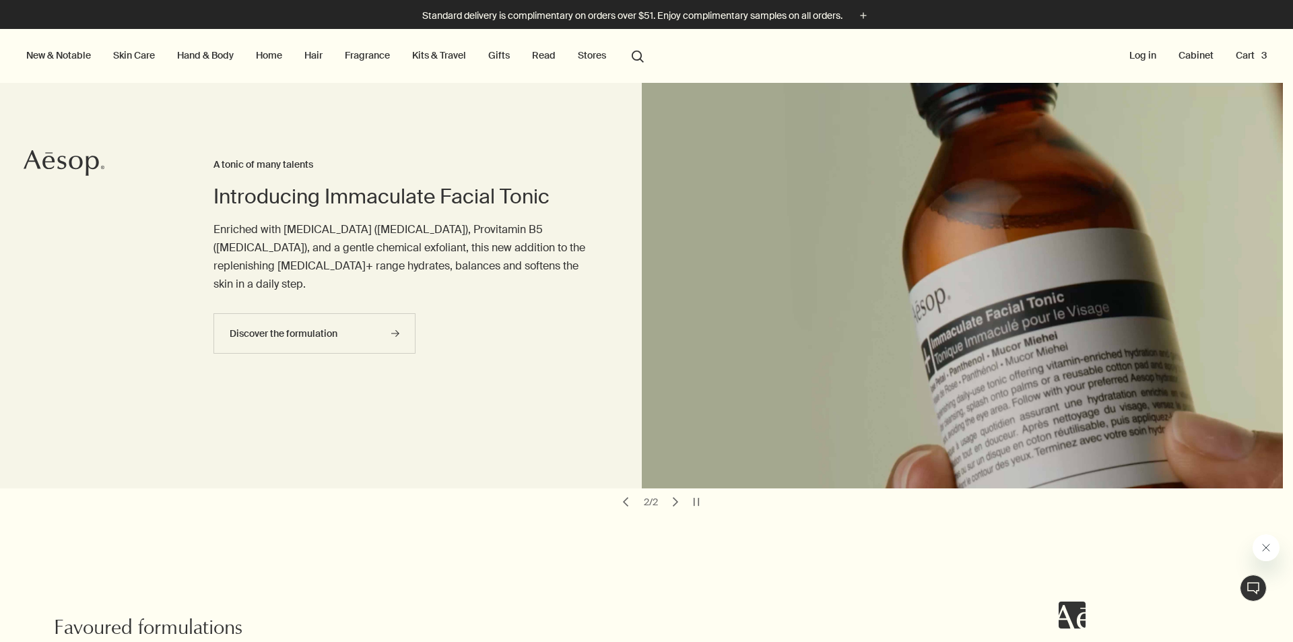
scroll to position [452, 0]
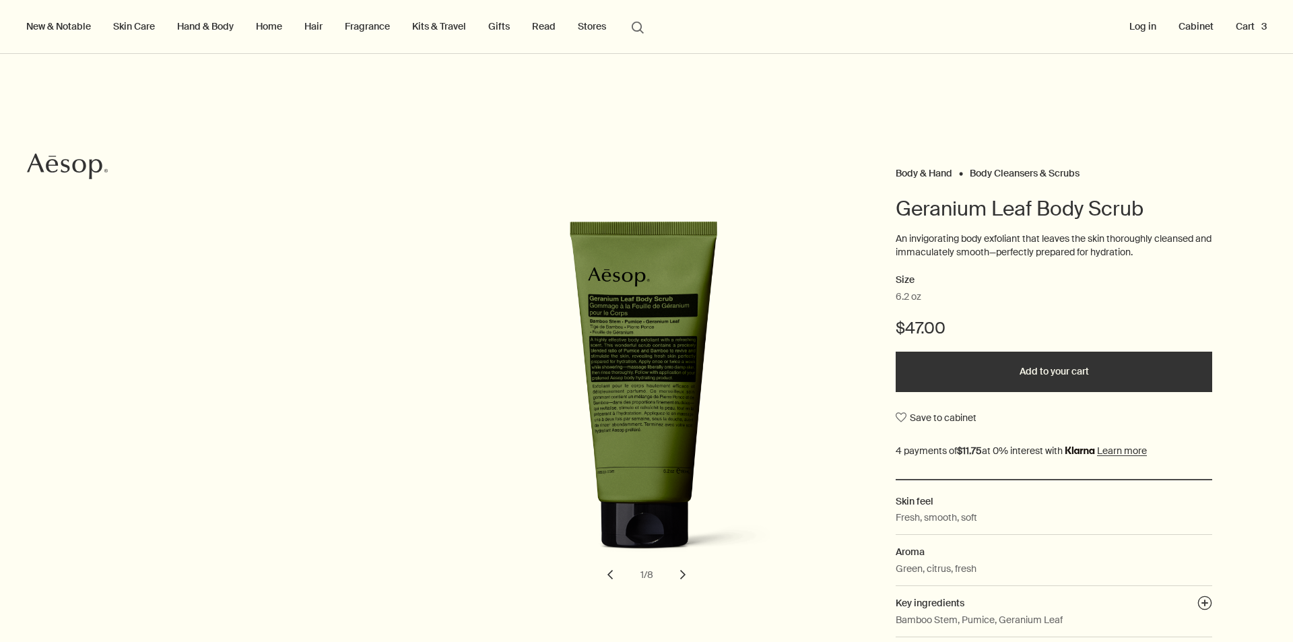
scroll to position [135, 0]
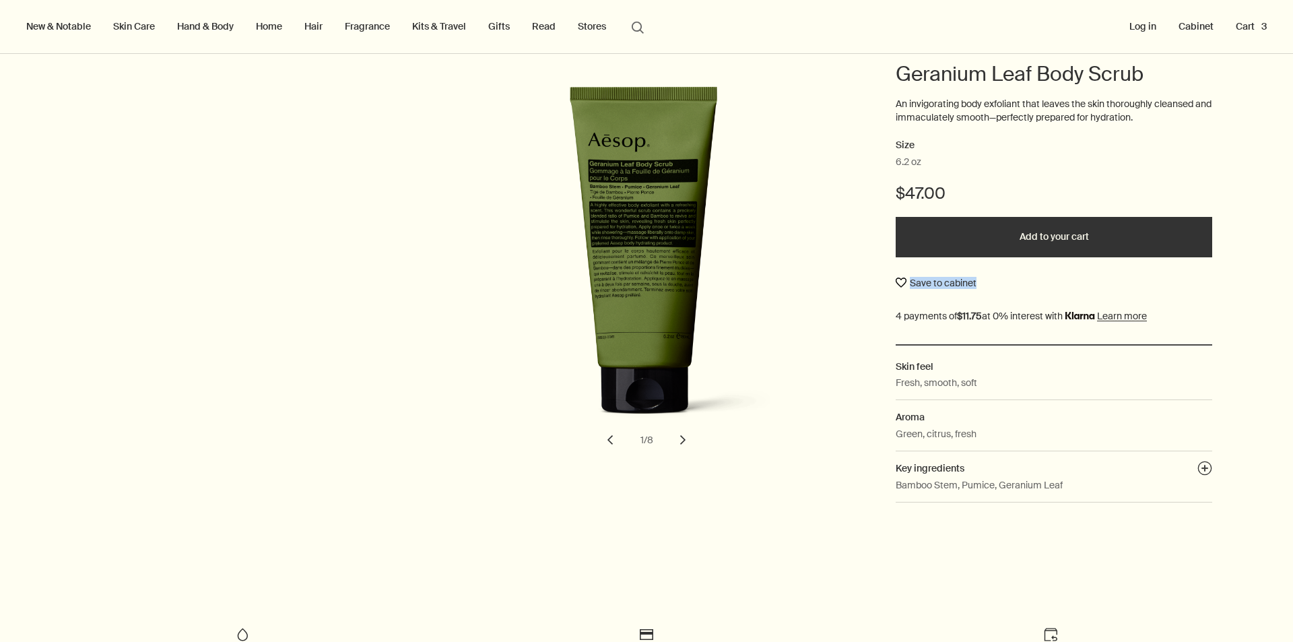
drag, startPoint x: 981, startPoint y: 277, endPoint x: 903, endPoint y: 275, distance: 77.5
click at [903, 275] on div "Save to cabinet" at bounding box center [1054, 283] width 317 height 24
copy span "Save to cabinet"
click at [939, 284] on button "Save to cabinet" at bounding box center [936, 283] width 81 height 24
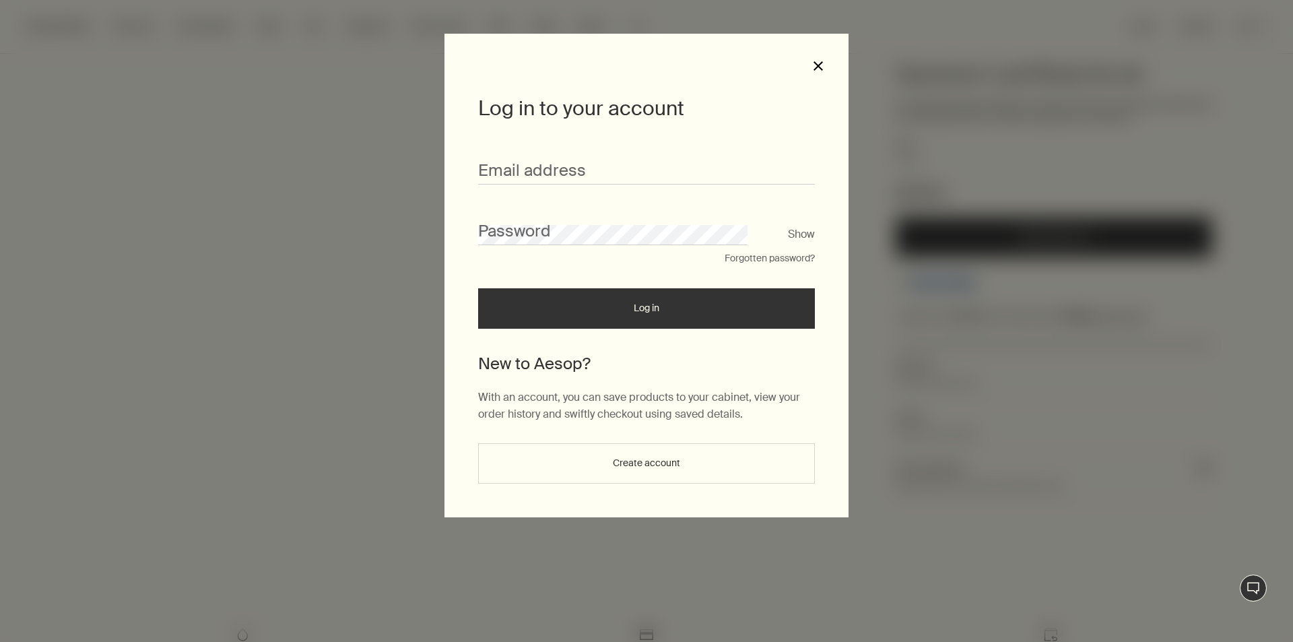
click at [820, 67] on button "close" at bounding box center [818, 66] width 12 height 12
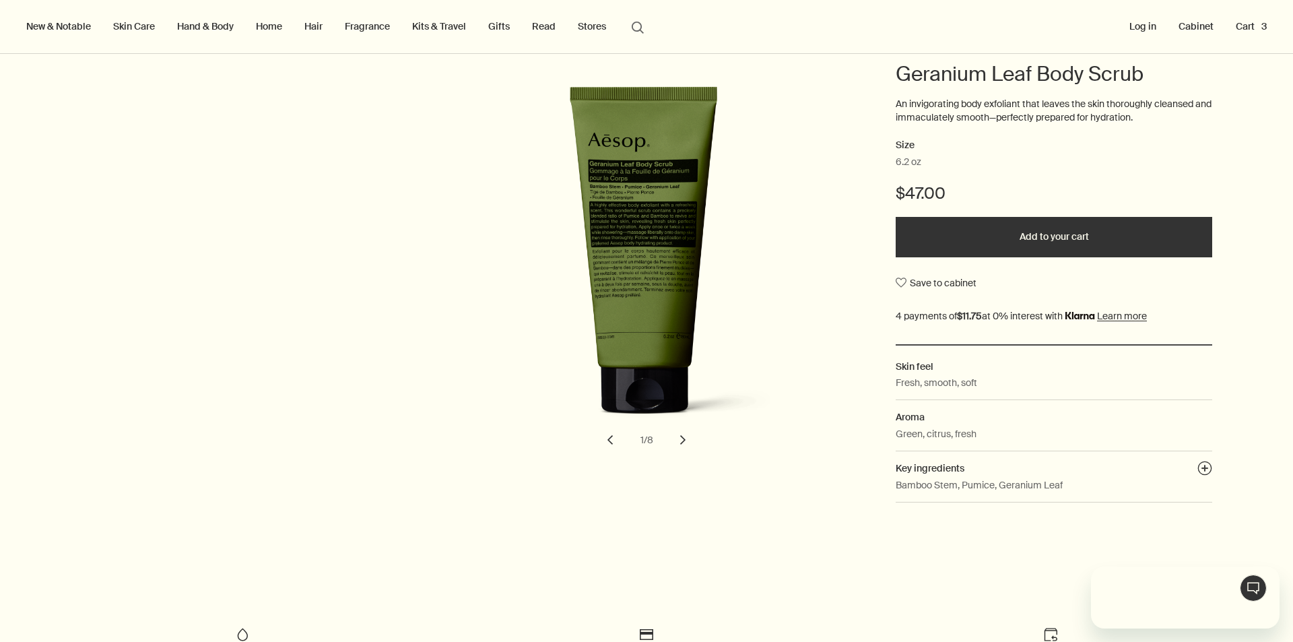
scroll to position [0, 0]
click at [910, 368] on h2 "Skin feel" at bounding box center [1054, 366] width 317 height 15
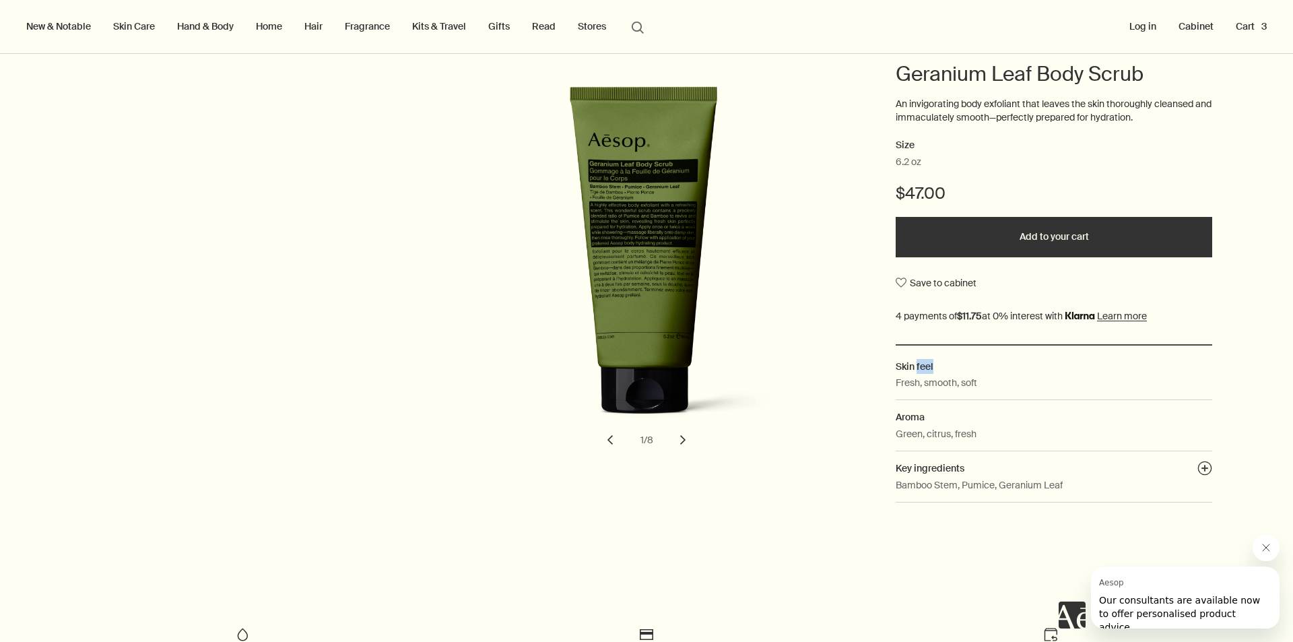
click at [910, 368] on h2 "Skin feel" at bounding box center [1054, 366] width 317 height 15
click at [909, 385] on p "Fresh, smooth, soft" at bounding box center [936, 382] width 81 height 15
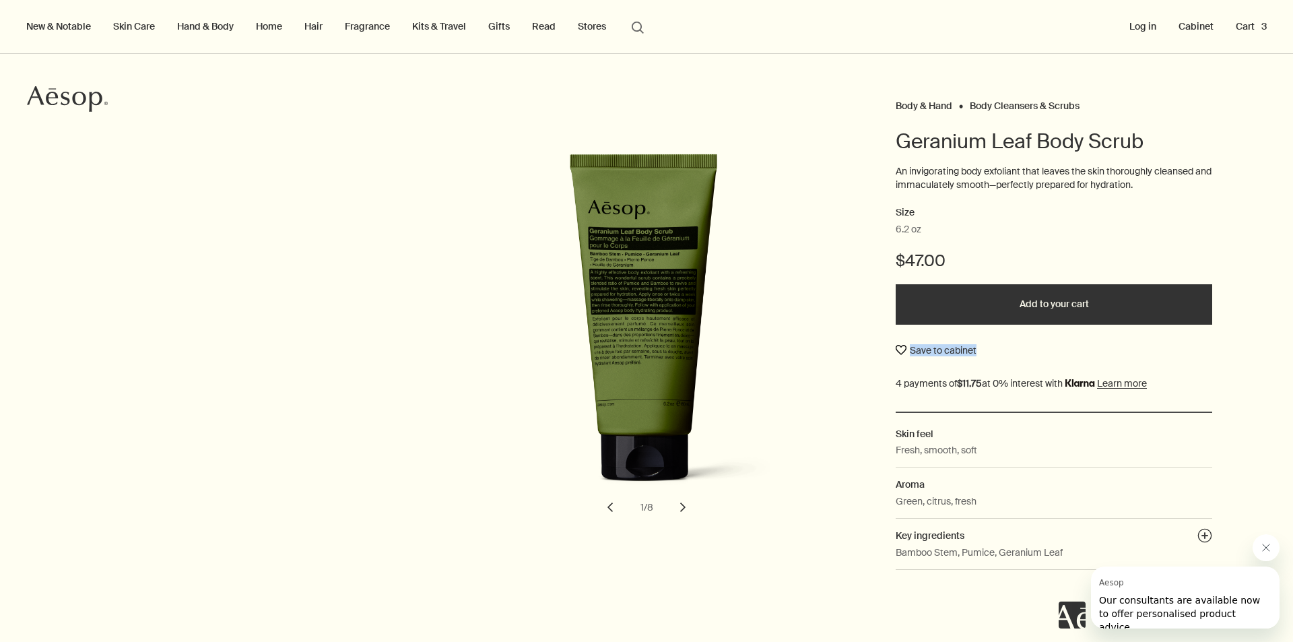
drag, startPoint x: 911, startPoint y: 349, endPoint x: 896, endPoint y: 350, distance: 14.2
click at [897, 350] on div "Save to cabinet" at bounding box center [1054, 350] width 317 height 24
copy button "Save to cabinet"
